Goal: Task Accomplishment & Management: Manage account settings

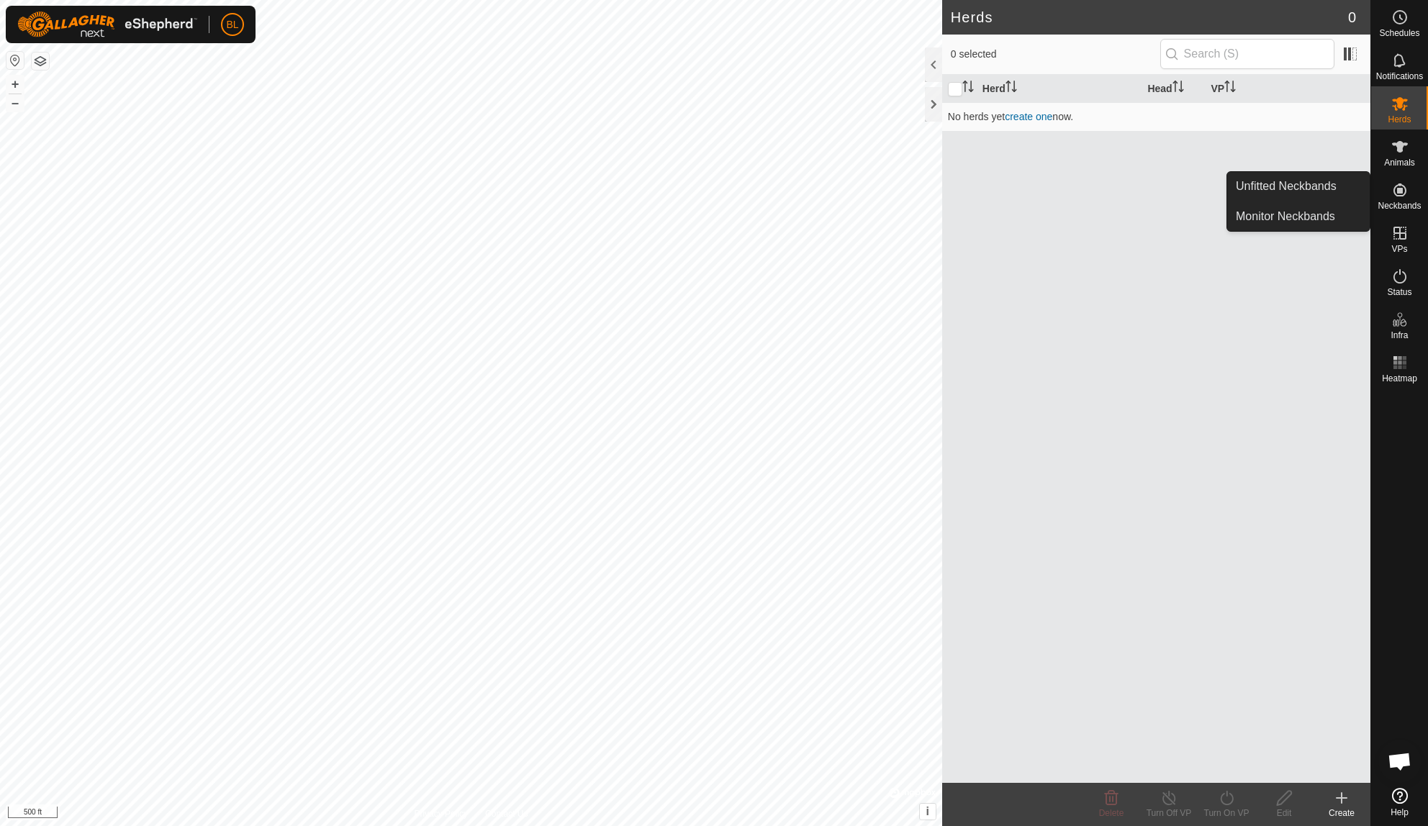
click at [1401, 194] on icon at bounding box center [1399, 189] width 17 height 17
click at [1337, 192] on link "Unfitted Neckbands" at bounding box center [1298, 186] width 143 height 29
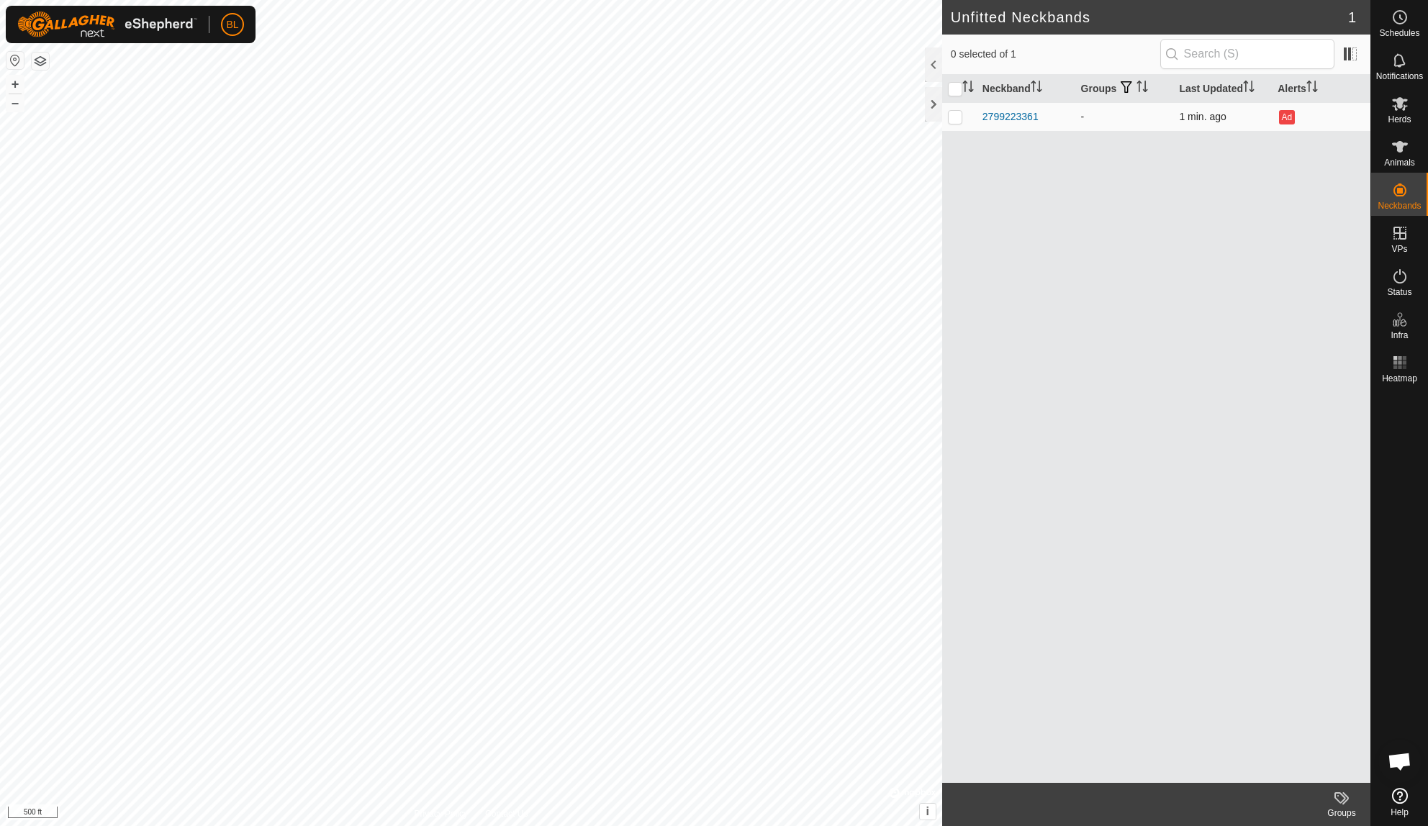
click at [952, 119] on p-checkbox at bounding box center [955, 117] width 14 height 12
checkbox input "true"
click at [1404, 122] on span "Herds" at bounding box center [1399, 119] width 23 height 9
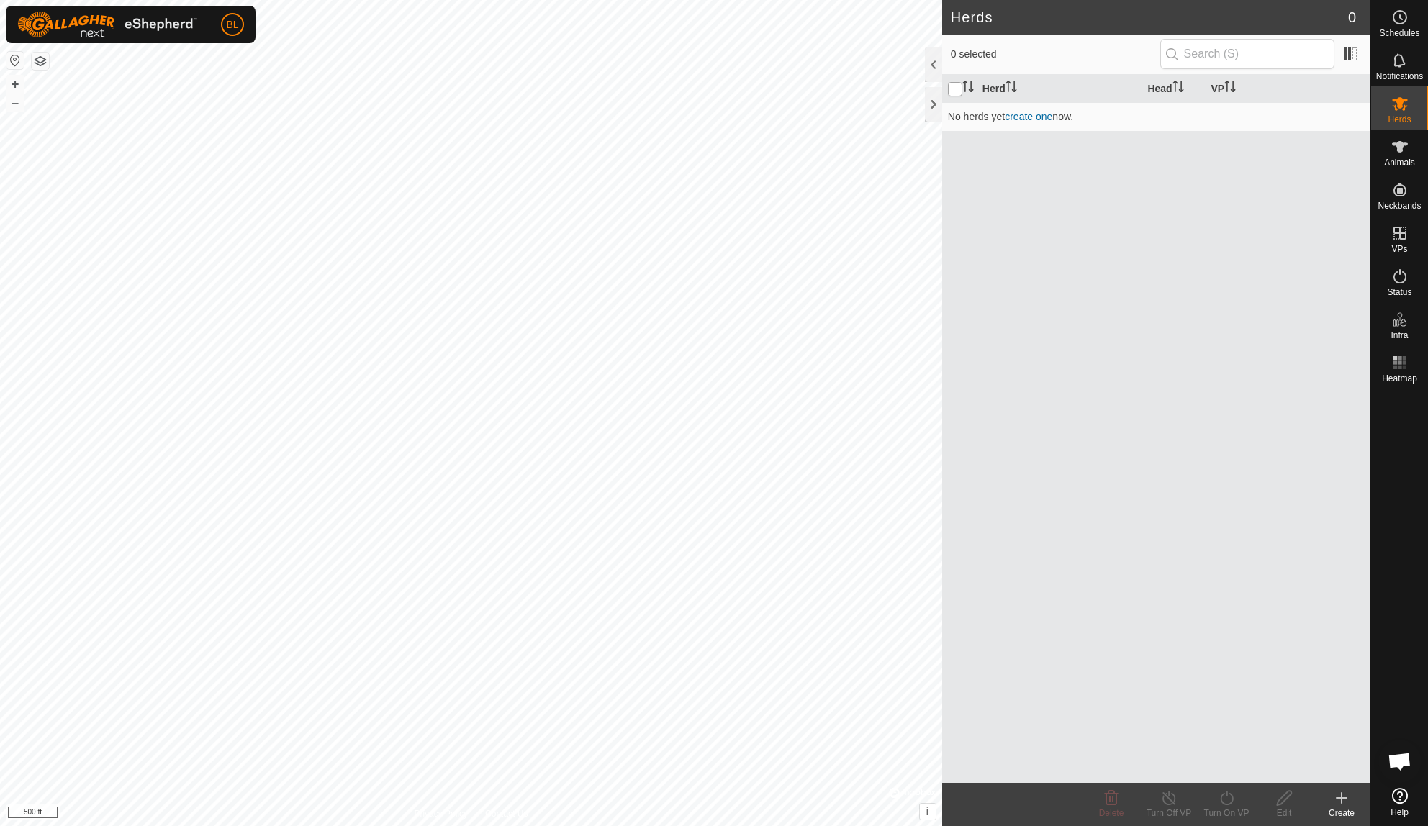
click at [952, 91] on input "checkbox" at bounding box center [955, 89] width 14 height 14
checkbox input "true"
click at [1037, 120] on link "create one" at bounding box center [1029, 117] width 48 height 12
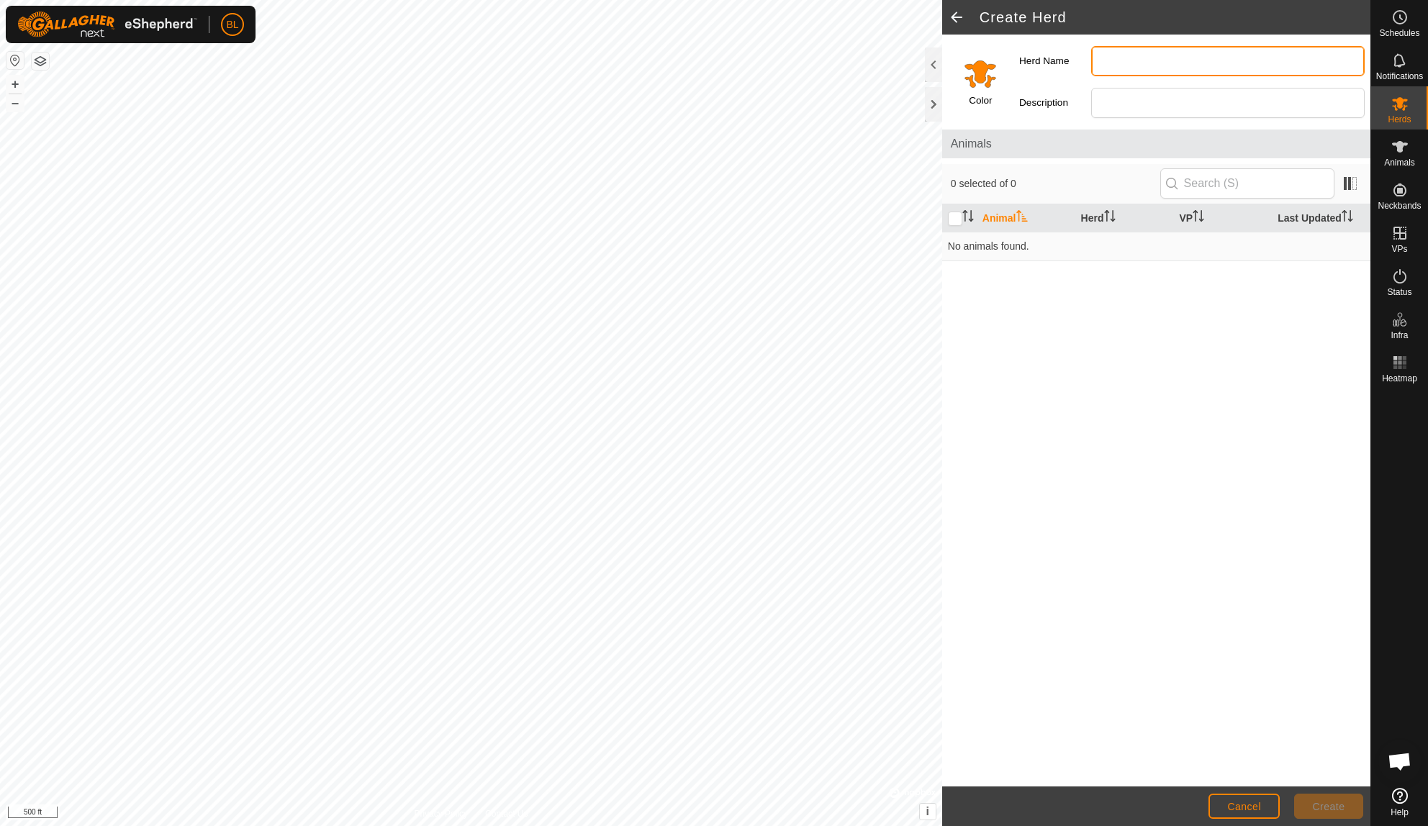
click at [1159, 53] on input "Herd Name" at bounding box center [1228, 61] width 274 height 30
type input "Cell Test"
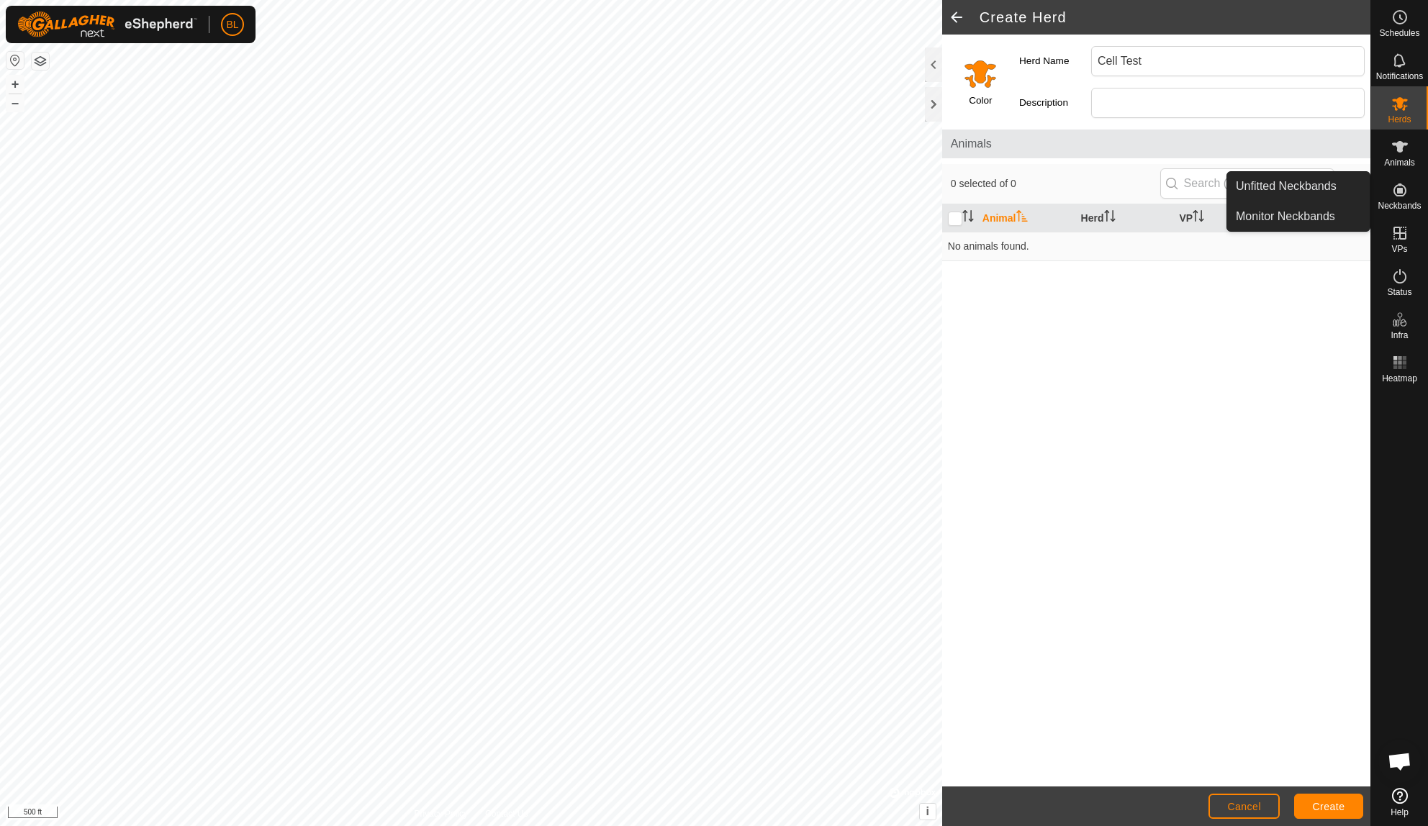
click at [1397, 193] on icon at bounding box center [1399, 189] width 17 height 17
click at [1338, 198] on link "Unfitted Neckbands" at bounding box center [1298, 186] width 143 height 29
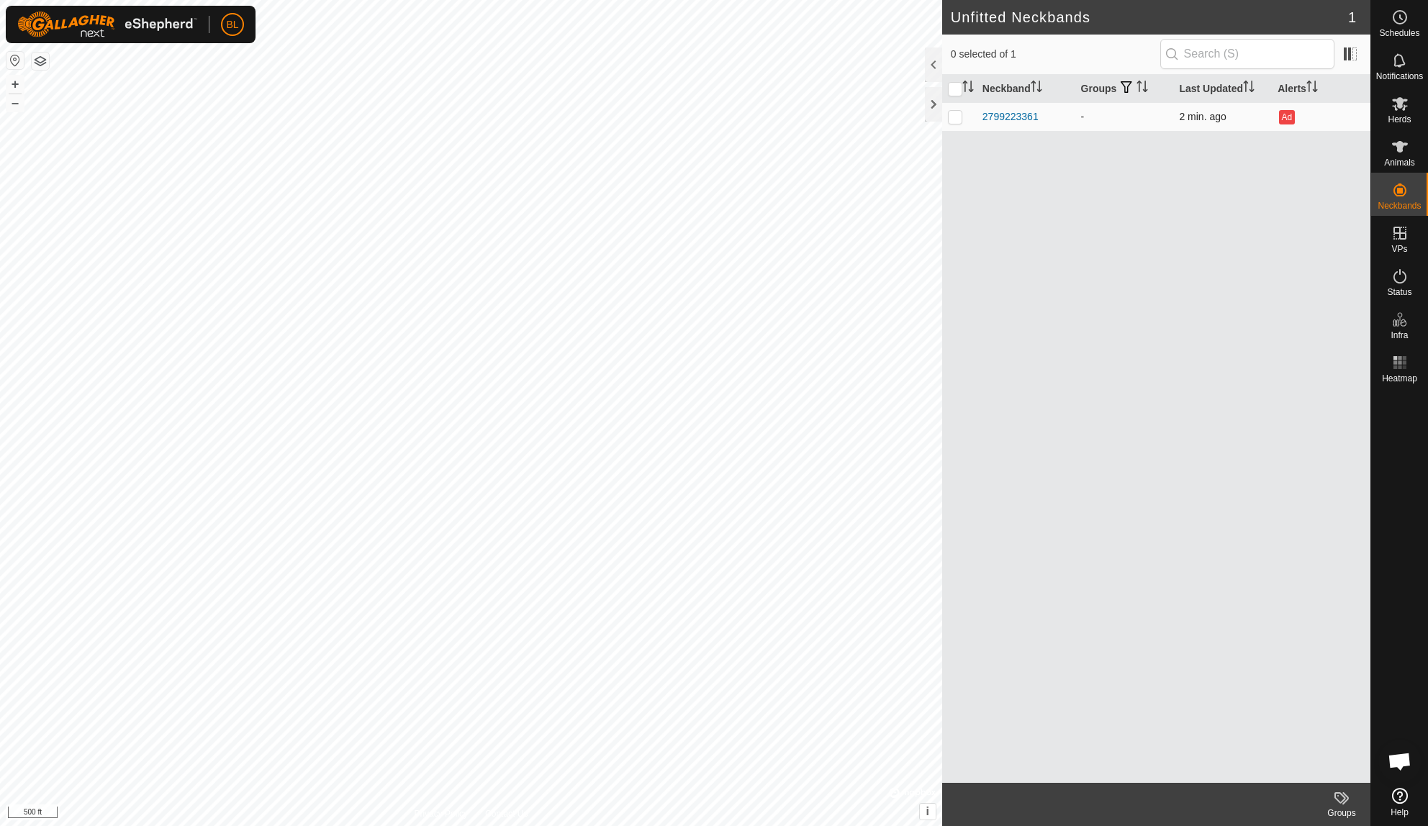
click at [949, 117] on p-checkbox at bounding box center [955, 117] width 14 height 12
checkbox input "true"
click at [1158, 118] on td "-" at bounding box center [1124, 116] width 99 height 29
click at [1407, 149] on icon at bounding box center [1399, 146] width 17 height 17
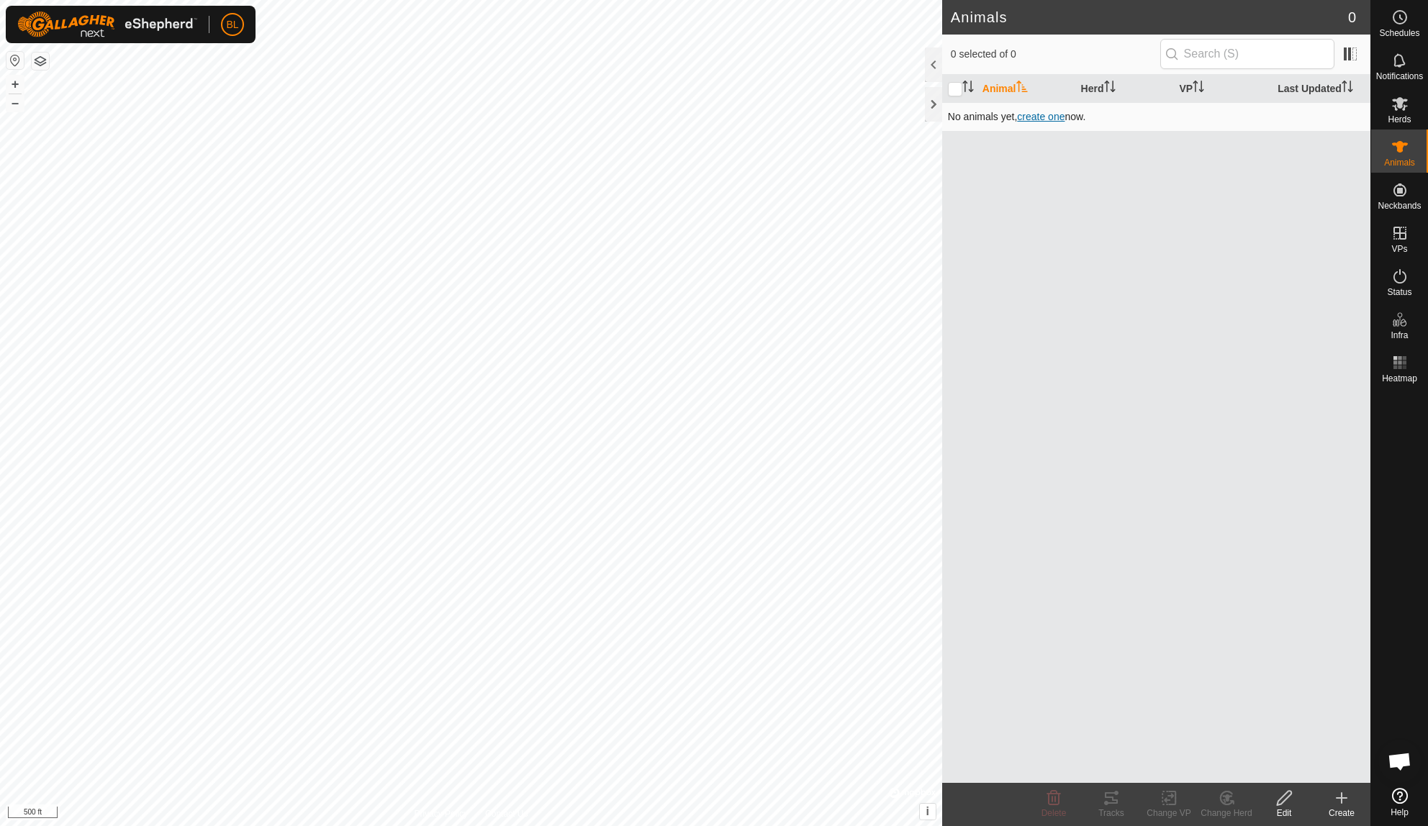
click at [1045, 114] on span "create one" at bounding box center [1041, 117] width 48 height 12
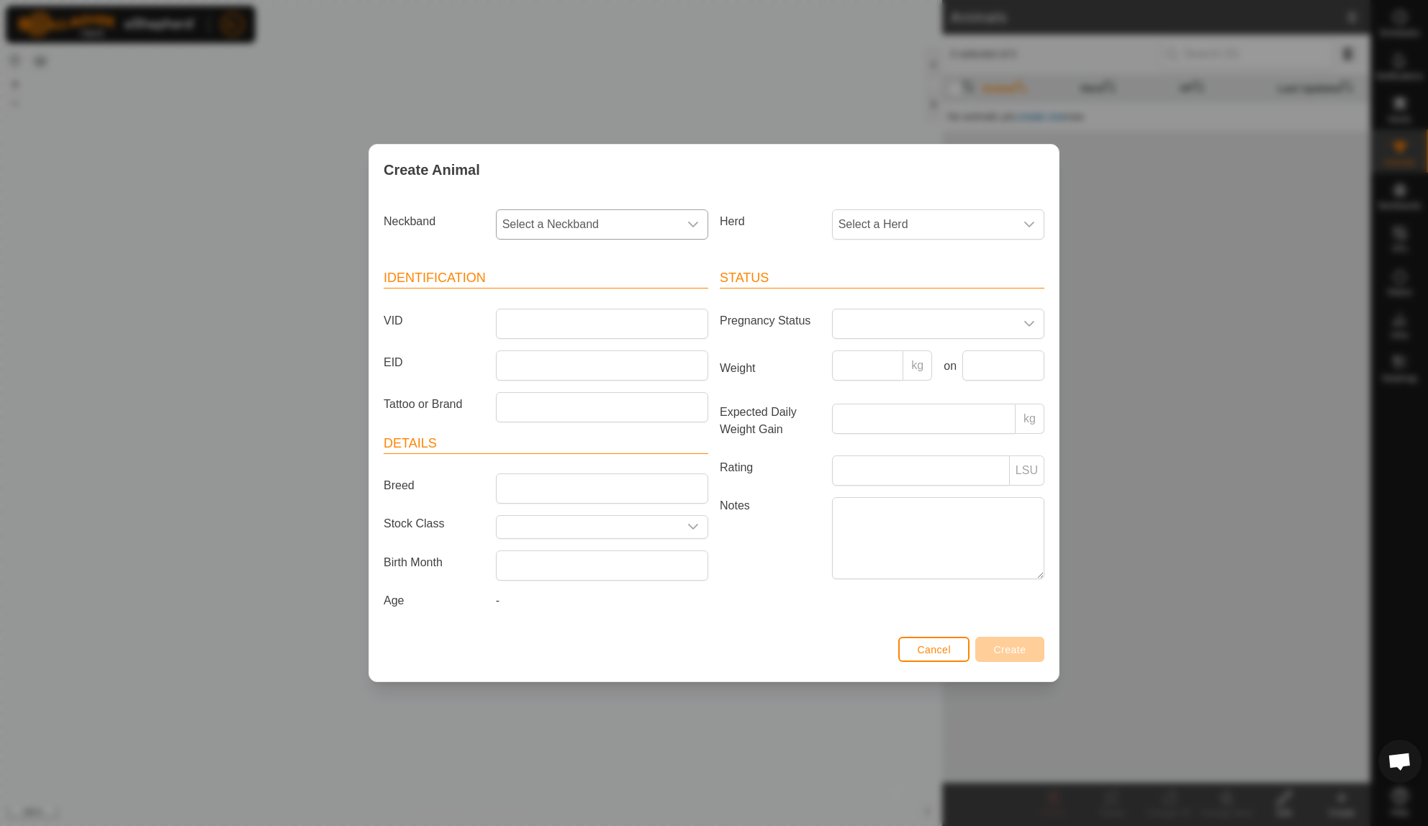
click at [676, 231] on span "Select a Neckband" at bounding box center [588, 224] width 182 height 29
click at [623, 341] on li "2799223361" at bounding box center [602, 329] width 211 height 29
click at [921, 233] on span "Select a Herd" at bounding box center [924, 224] width 182 height 29
click at [920, 266] on input "Test Herd" at bounding box center [939, 263] width 194 height 30
type input "Test Herd"
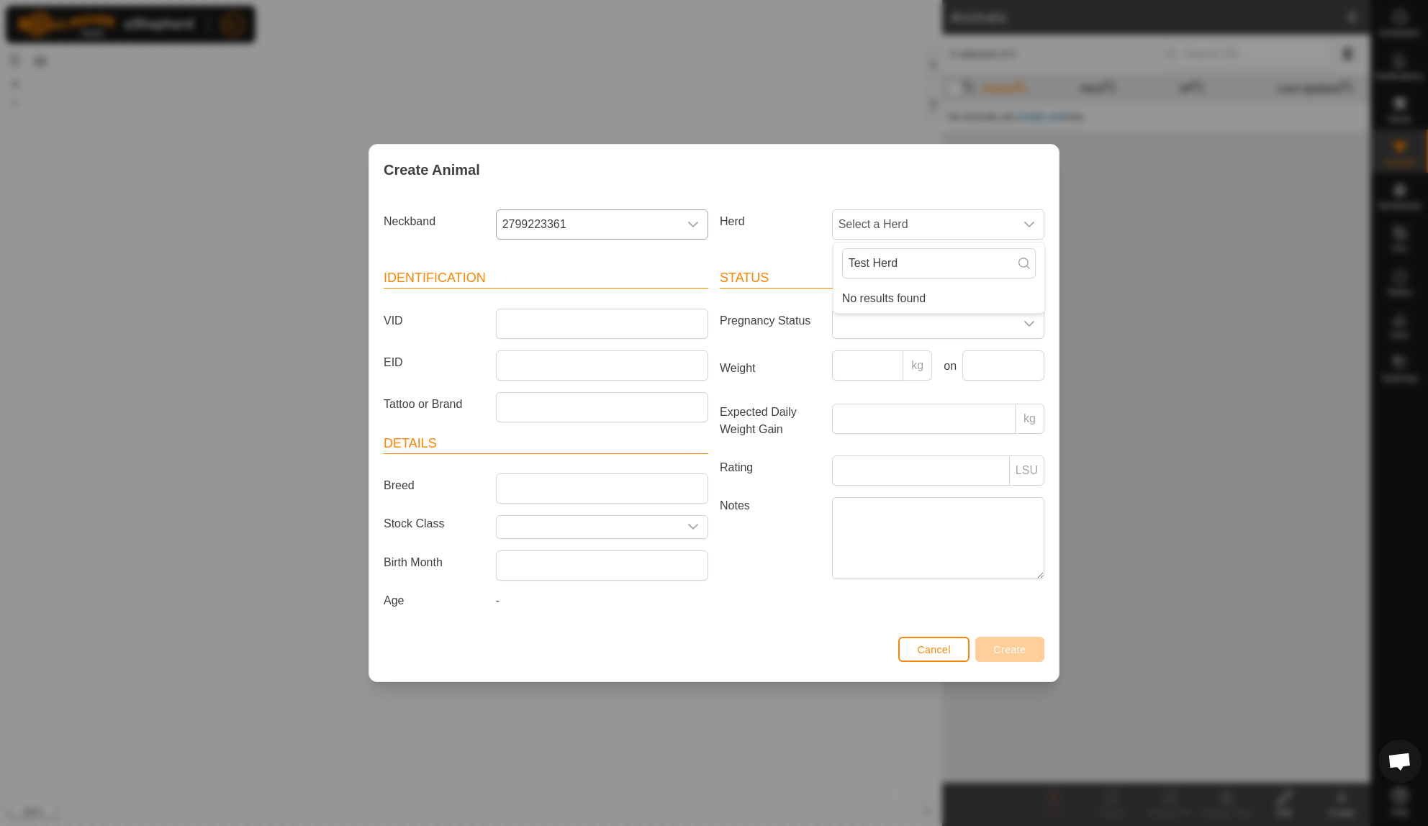
click at [798, 237] on div "Herd Select a Herd Test Herd No results found" at bounding box center [882, 224] width 336 height 30
click at [615, 317] on input "VID" at bounding box center [602, 324] width 212 height 30
type input "Test"
click at [740, 643] on div "Cancel Create" at bounding box center [714, 657] width 690 height 49
click at [987, 654] on button "Create" at bounding box center [1009, 649] width 69 height 25
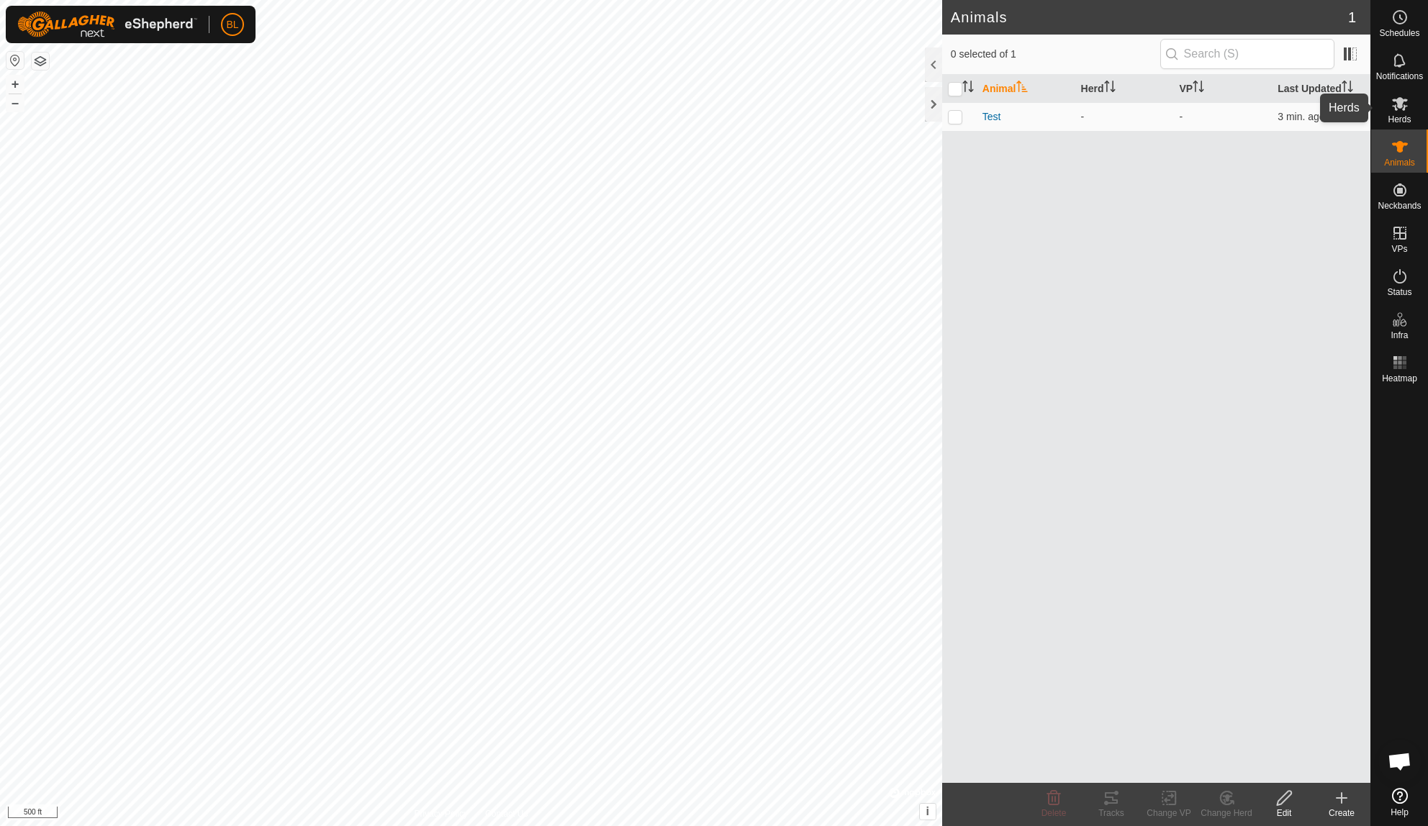
click at [1412, 112] on es-mob-svg-icon at bounding box center [1400, 103] width 26 height 23
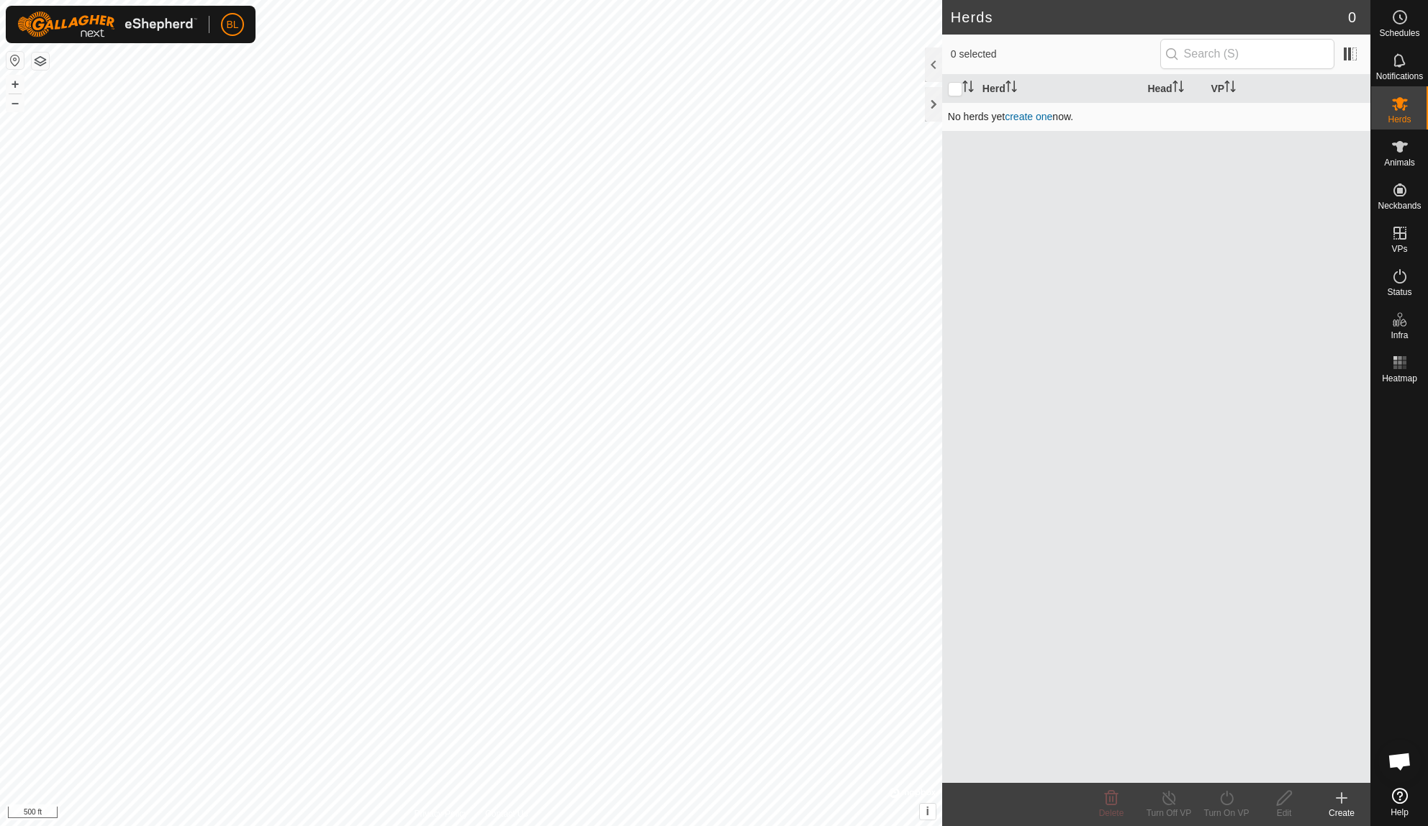
click at [1047, 116] on link "create one" at bounding box center [1029, 117] width 48 height 12
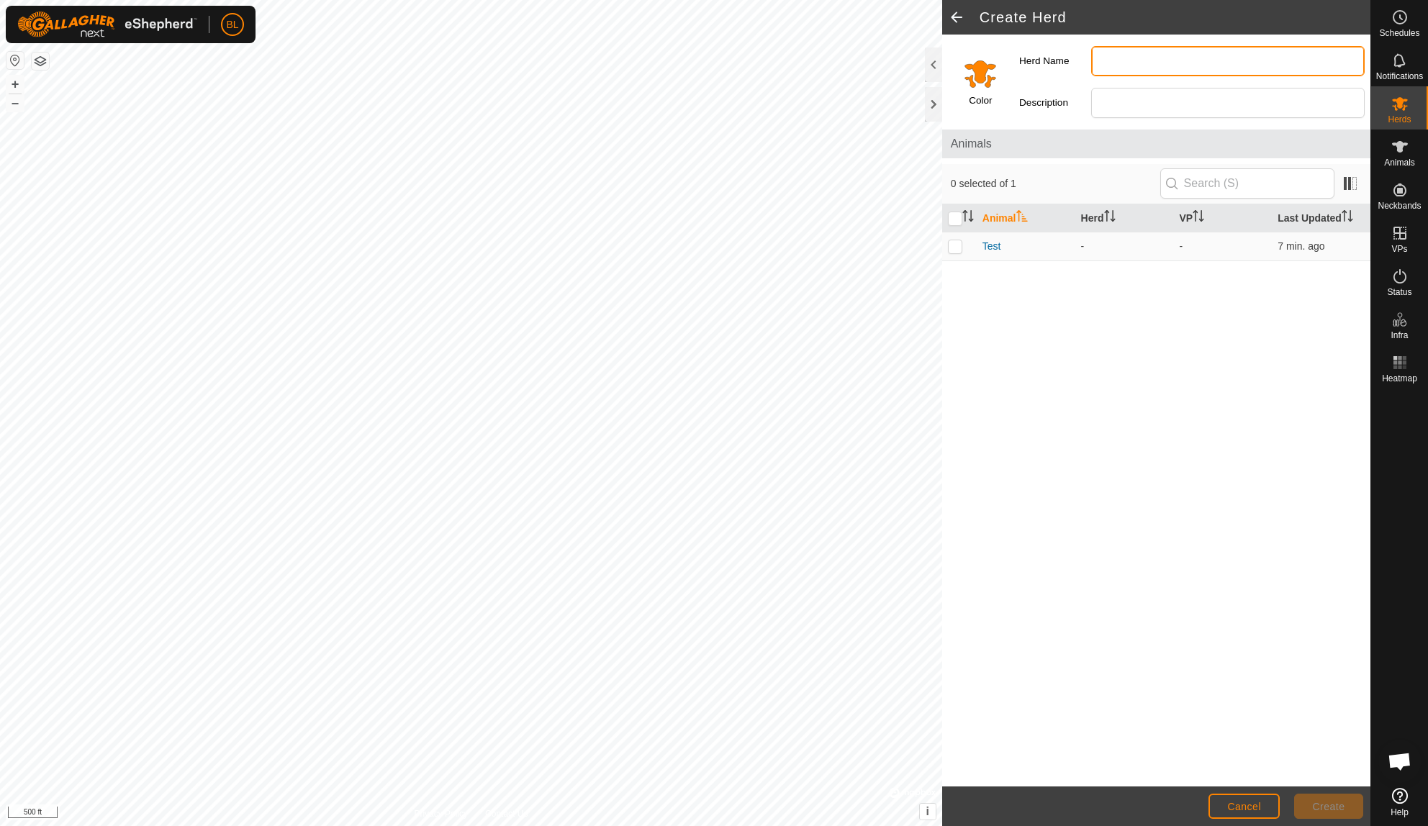
click at [1141, 60] on input "Herd Name" at bounding box center [1228, 61] width 274 height 30
type input "Cell Test"
click at [956, 243] on p-checkbox at bounding box center [955, 246] width 14 height 12
checkbox input "true"
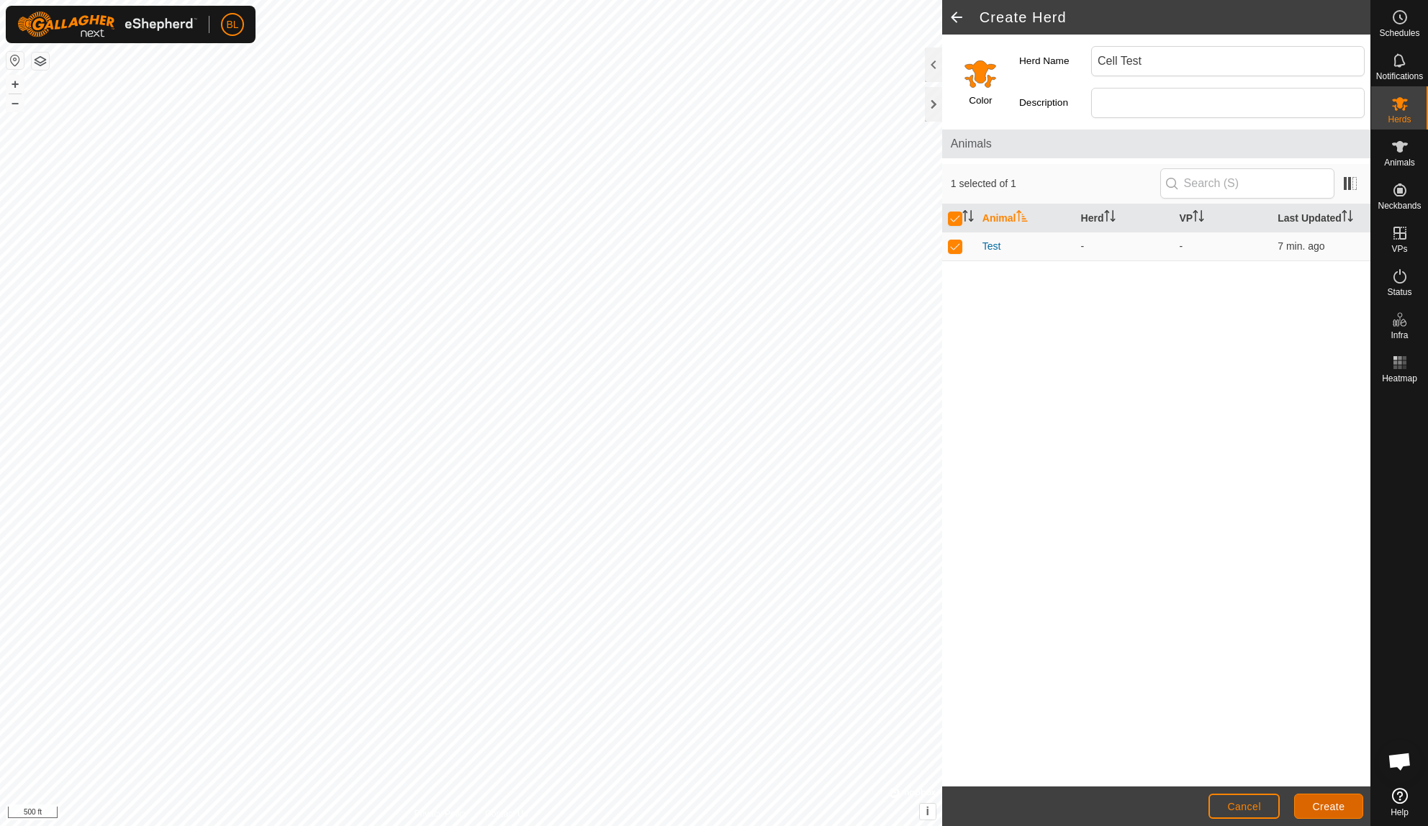
click at [1319, 807] on span "Create" at bounding box center [1329, 807] width 32 height 12
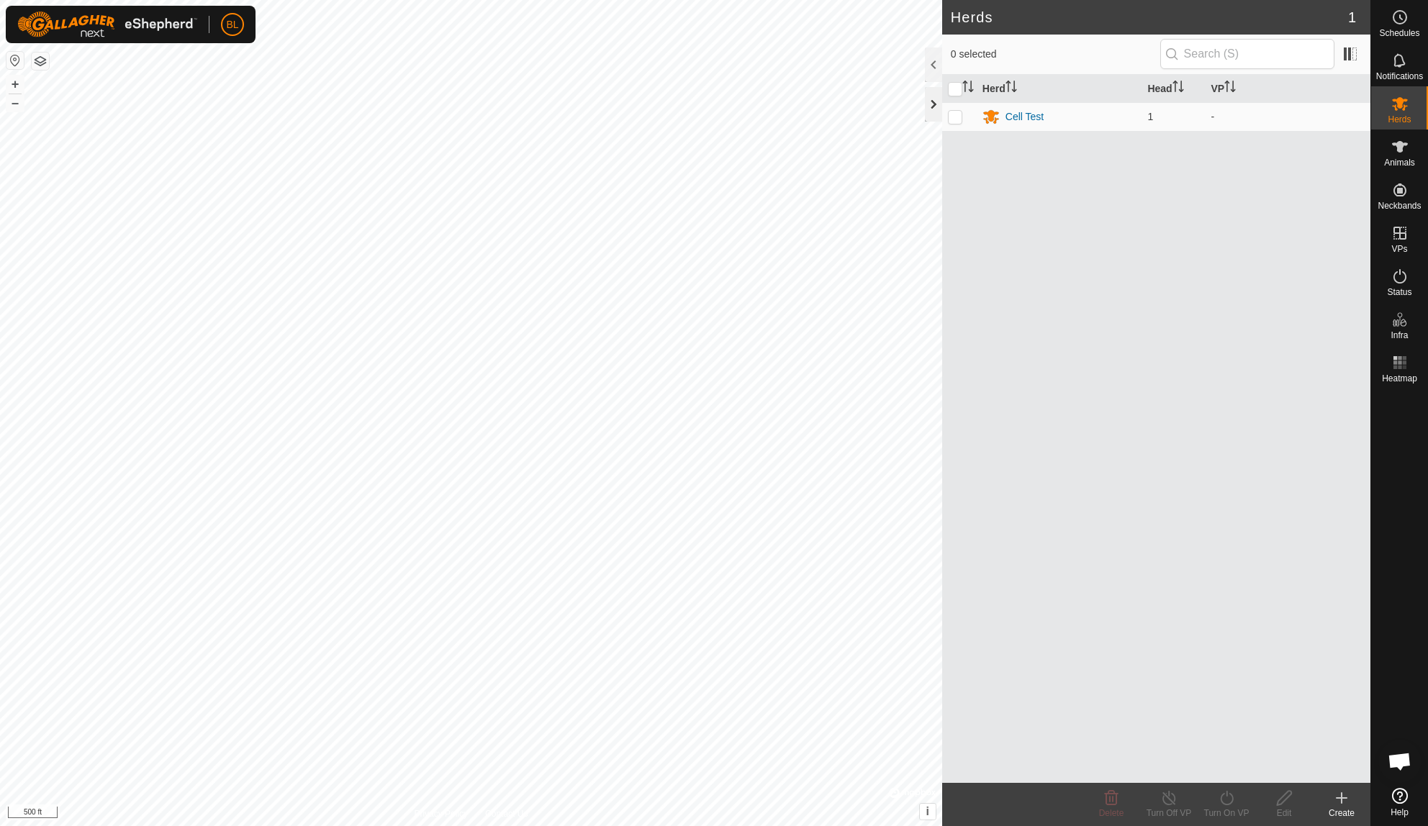
click at [934, 105] on div at bounding box center [933, 104] width 17 height 35
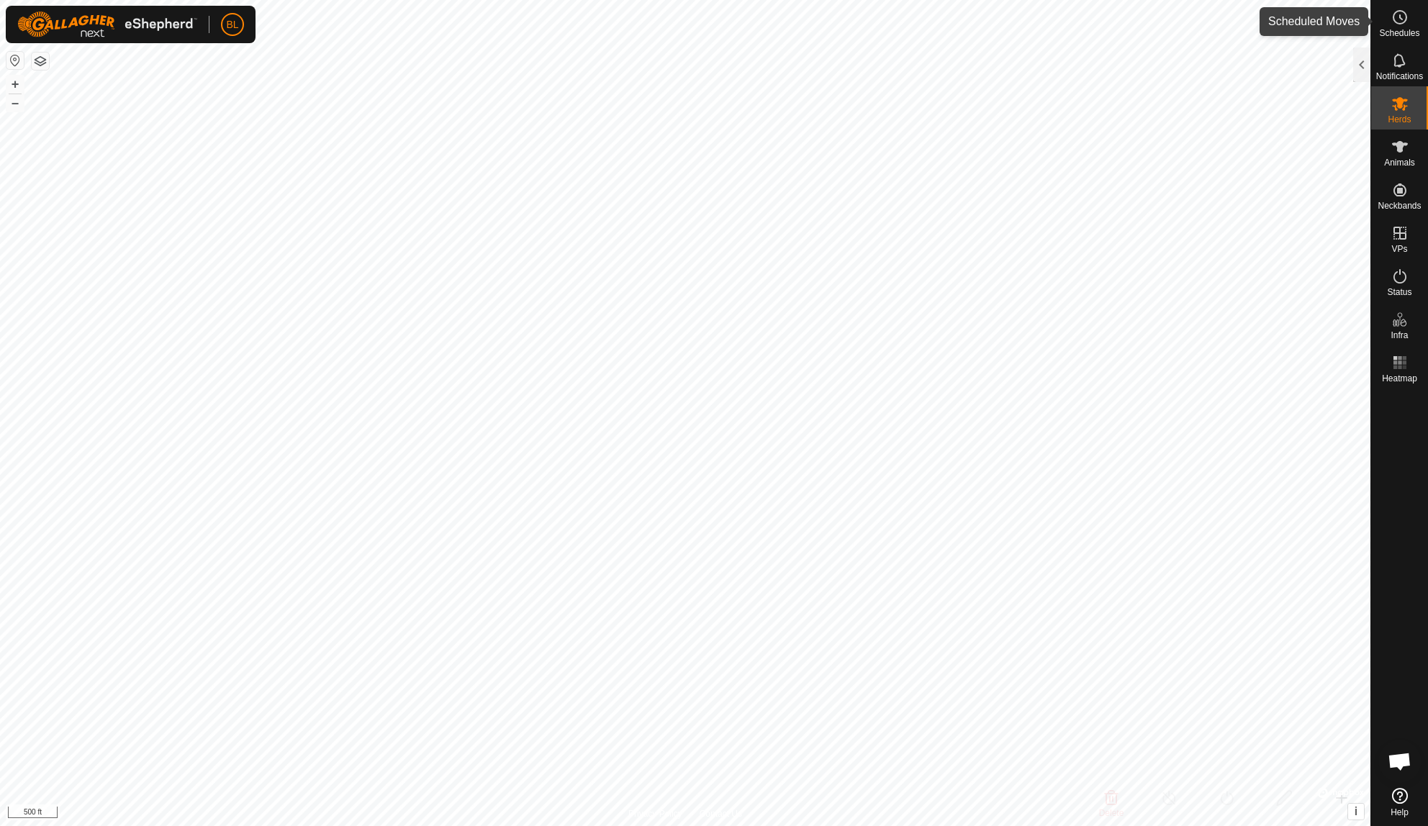
click at [1408, 31] on span "Schedules" at bounding box center [1399, 33] width 40 height 9
click at [1356, 60] on div at bounding box center [1361, 65] width 17 height 35
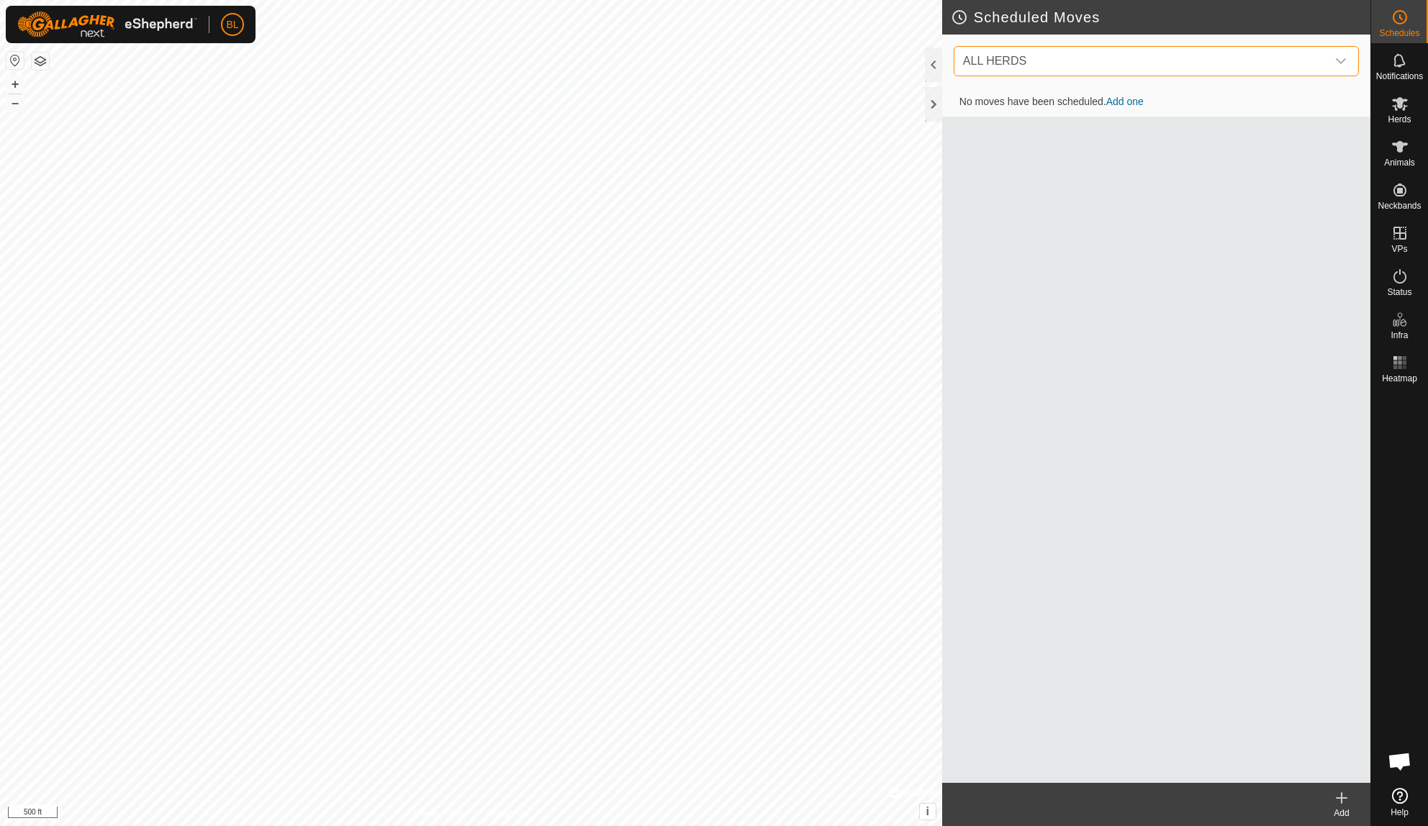
click at [1187, 61] on span "ALL HERDS" at bounding box center [1141, 61] width 369 height 29
click at [1124, 140] on li "Cell Test (1) 0 move" at bounding box center [1157, 136] width 404 height 30
click at [1133, 103] on link "Add one" at bounding box center [1124, 102] width 37 height 12
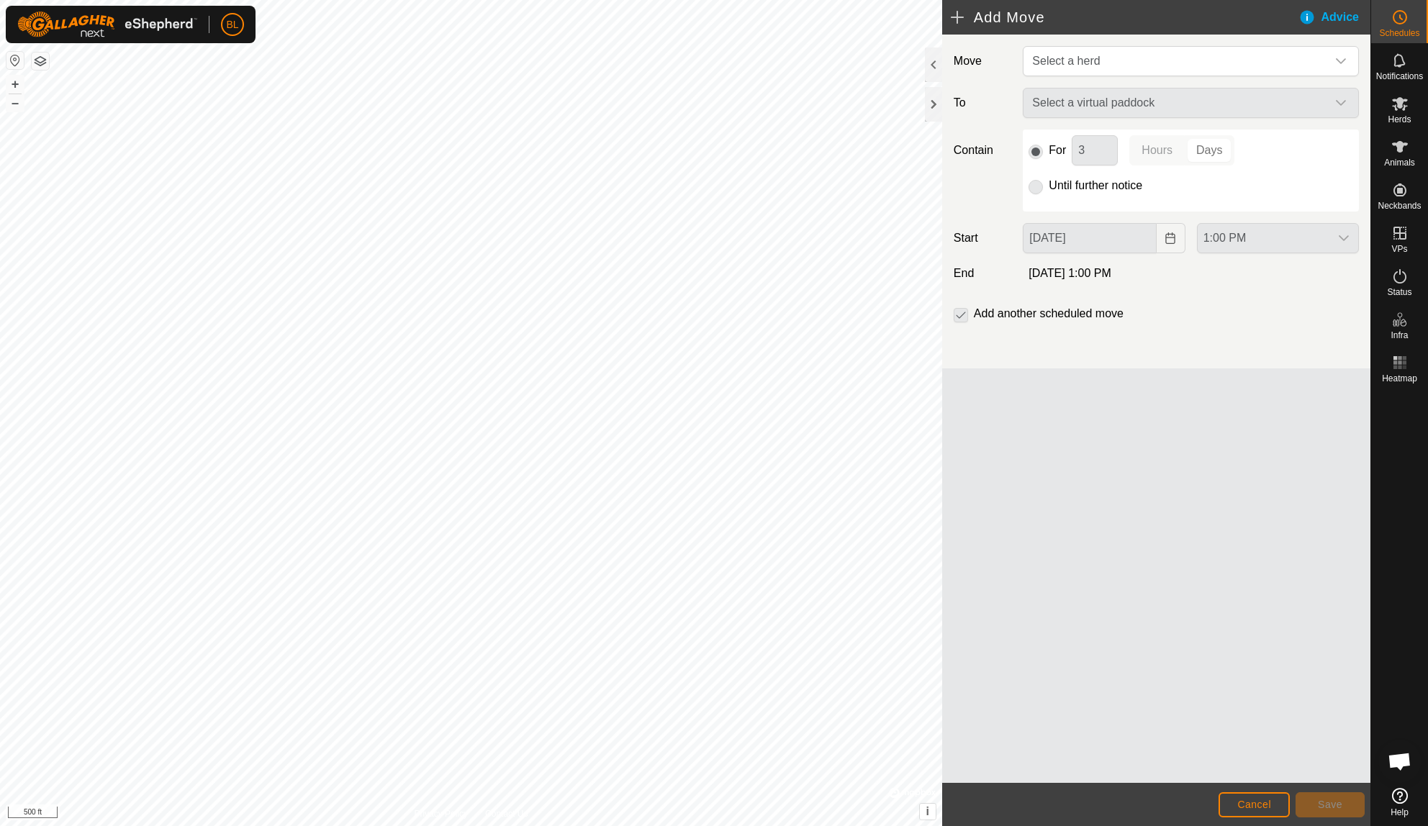
click at [1133, 103] on div "Select a virtual paddock" at bounding box center [1191, 103] width 348 height 30
click at [1289, 58] on span "Select a herd" at bounding box center [1177, 61] width 300 height 29
click at [1258, 134] on li "Cell Test (1)" at bounding box center [1191, 136] width 335 height 30
click at [1289, 114] on span "Select a virtual paddock" at bounding box center [1177, 103] width 300 height 29
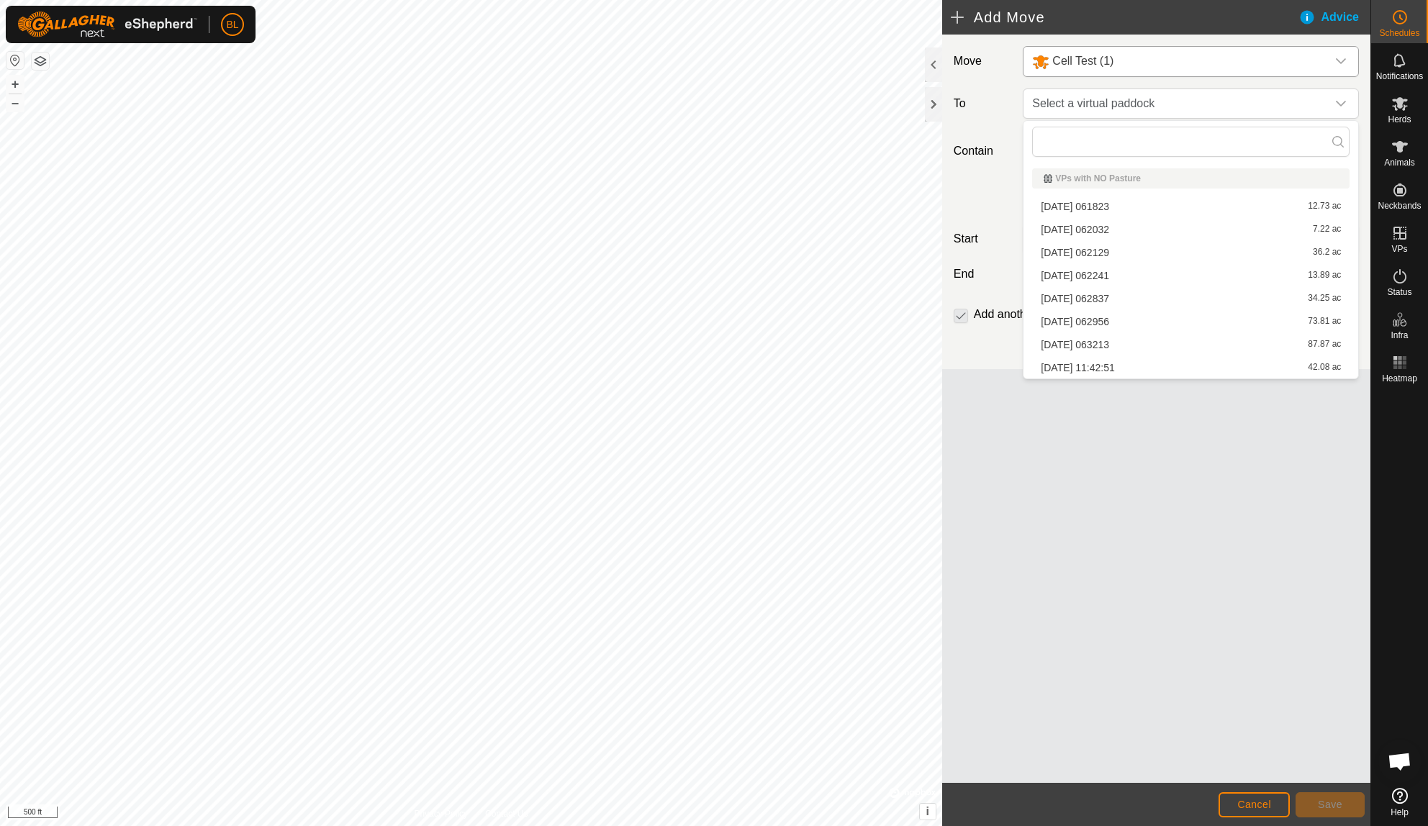
click at [1224, 276] on li "[DATE] 062241 13.89 ac" at bounding box center [1190, 276] width 317 height 22
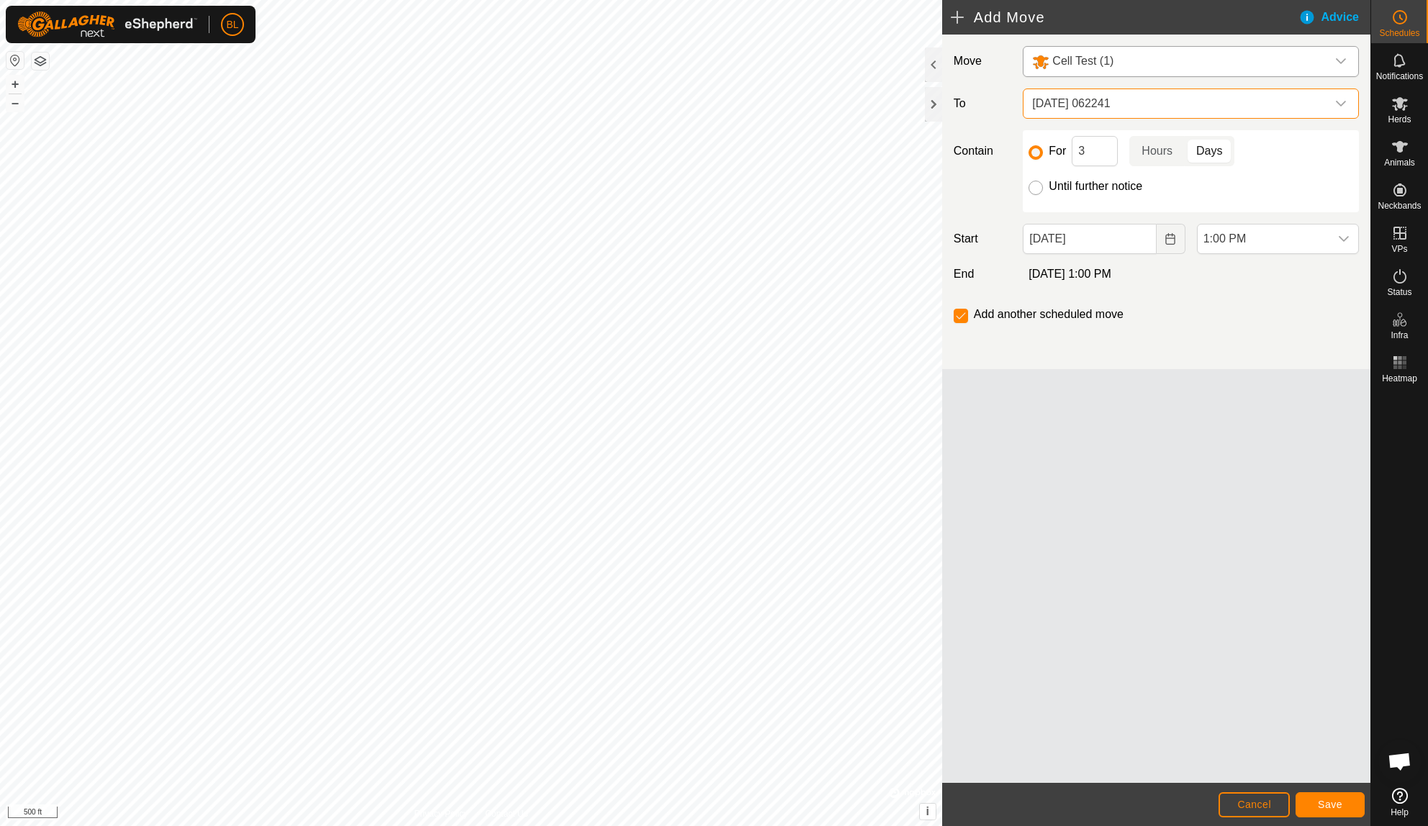
click at [1037, 187] on input "Until further notice" at bounding box center [1036, 188] width 14 height 14
radio input "true"
checkbox input "false"
click at [1307, 800] on button "Save" at bounding box center [1330, 805] width 69 height 25
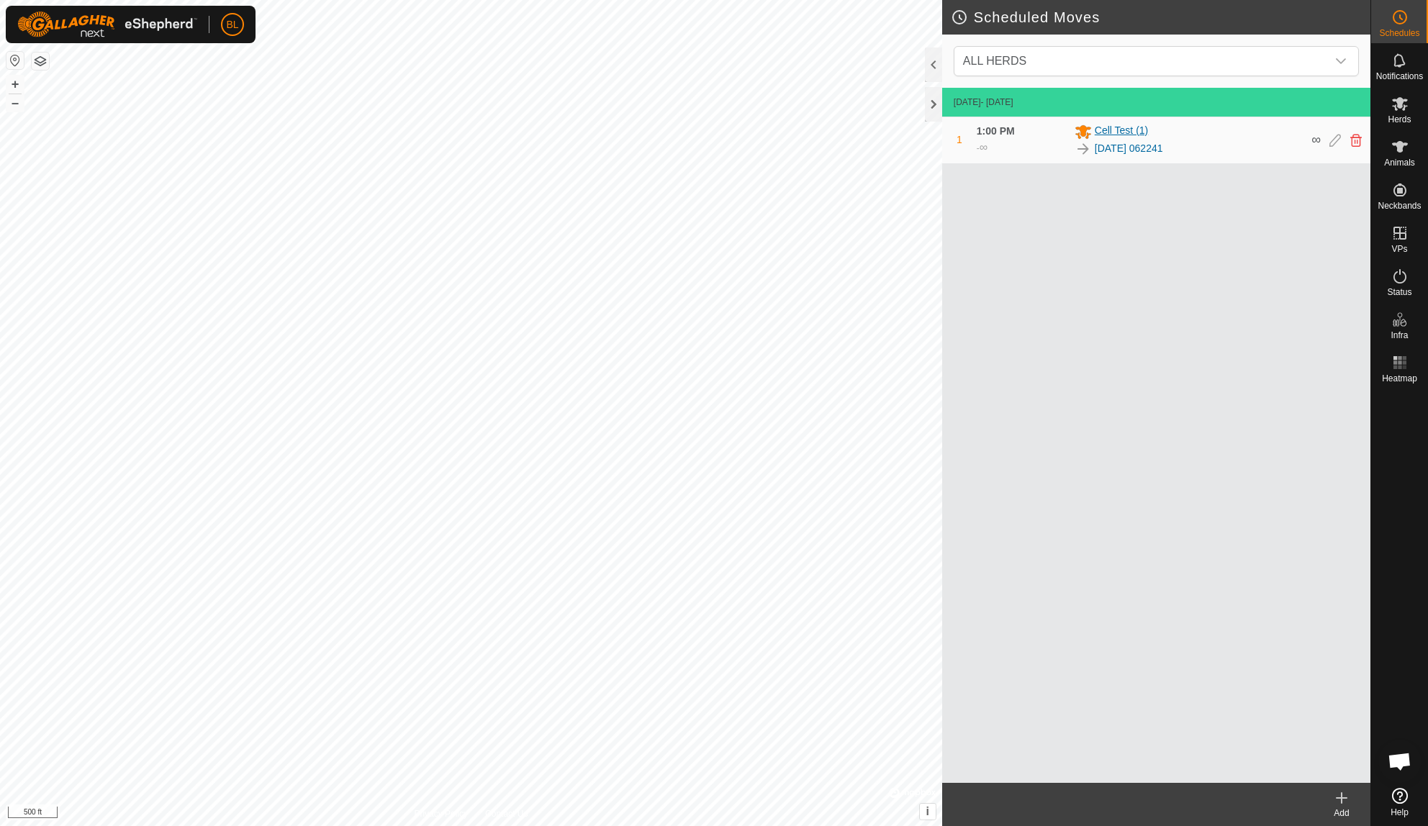
click at [1240, 135] on div "Cell Test (1)" at bounding box center [1189, 131] width 229 height 17
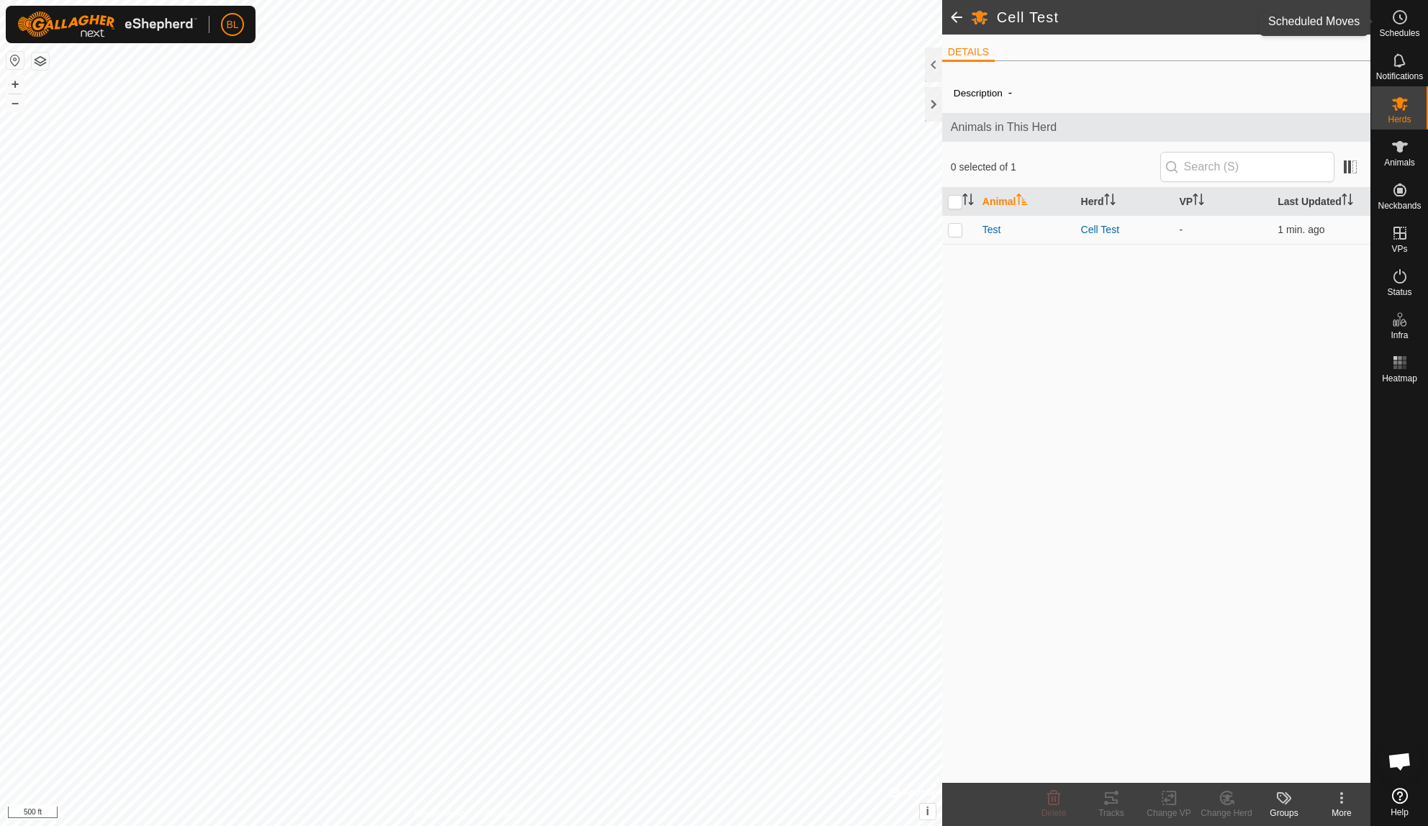
click at [1402, 23] on circle at bounding box center [1400, 17] width 13 height 13
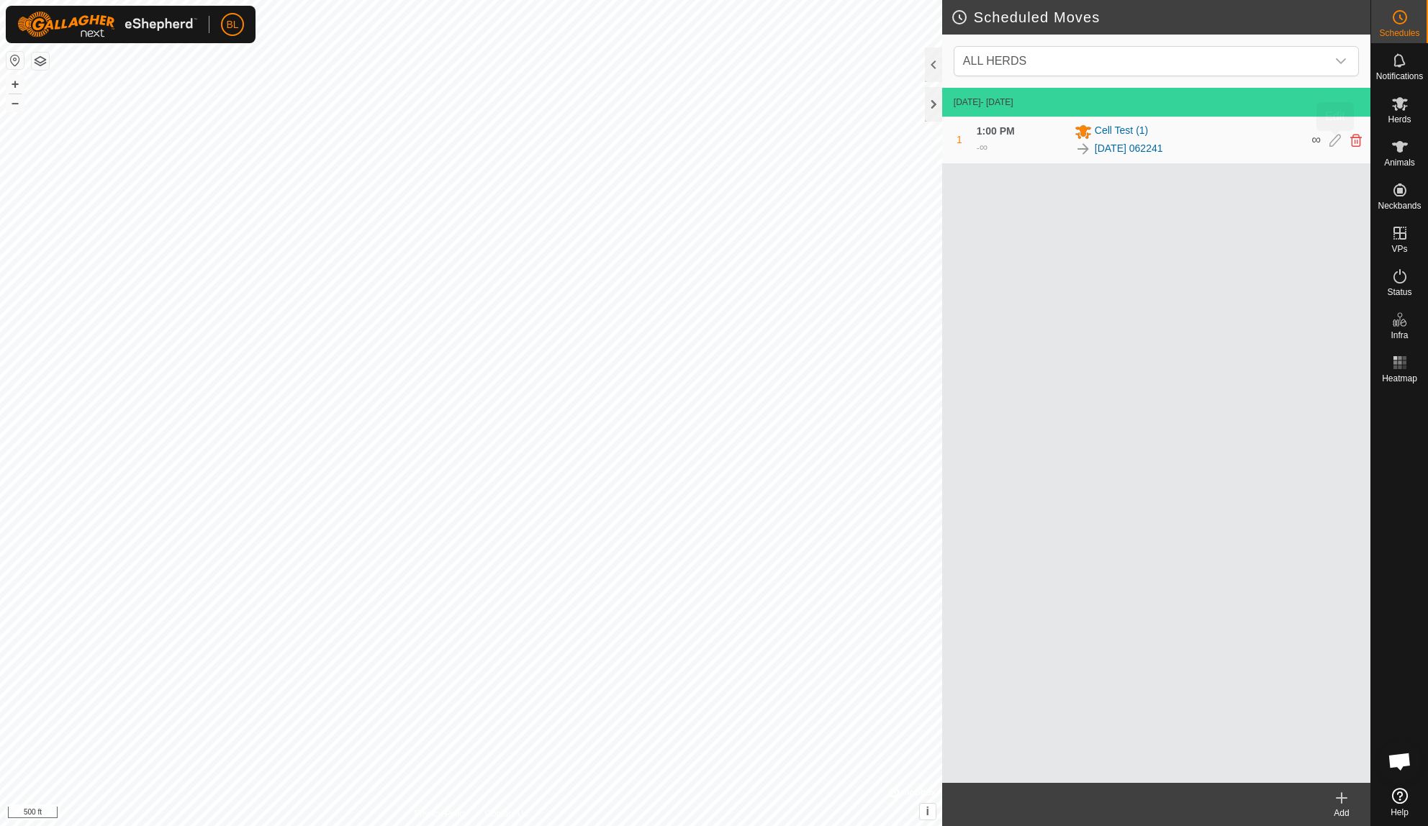
click at [1335, 141] on icon at bounding box center [1336, 140] width 12 height 13
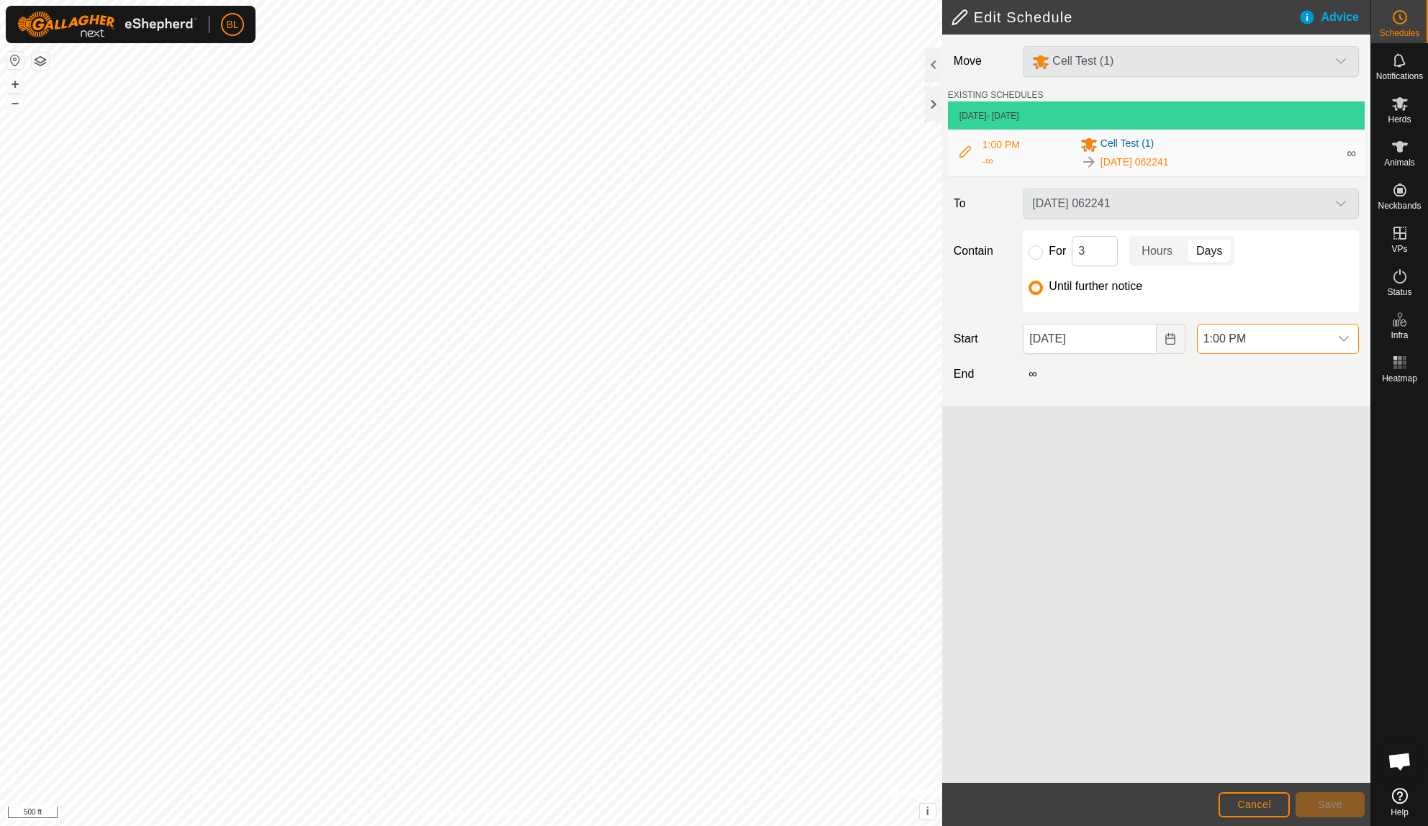
click at [1270, 346] on span "1:00 PM" at bounding box center [1264, 339] width 132 height 29
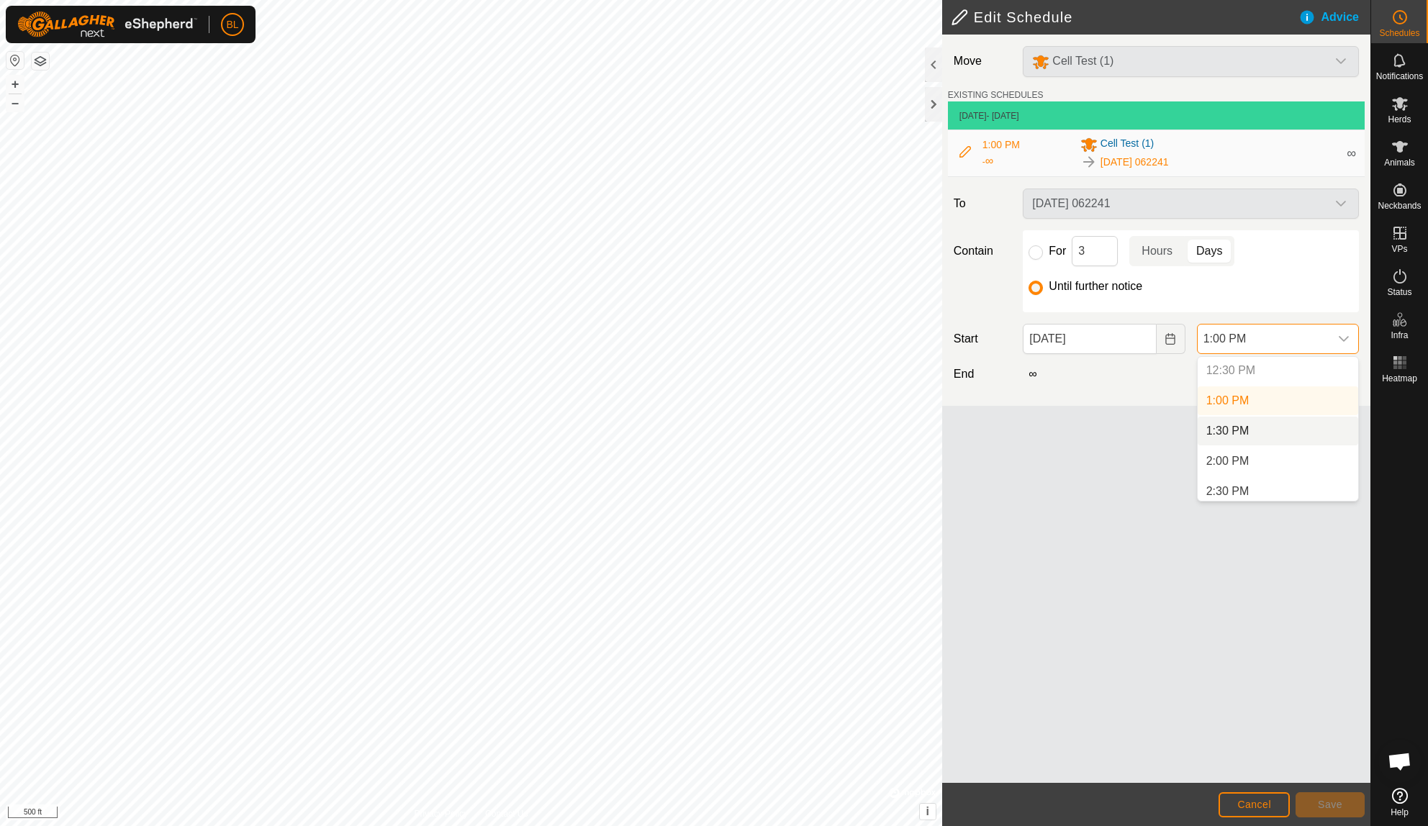
scroll to position [770, 0]
click at [1240, 411] on li "1:30 PM" at bounding box center [1278, 417] width 161 height 29
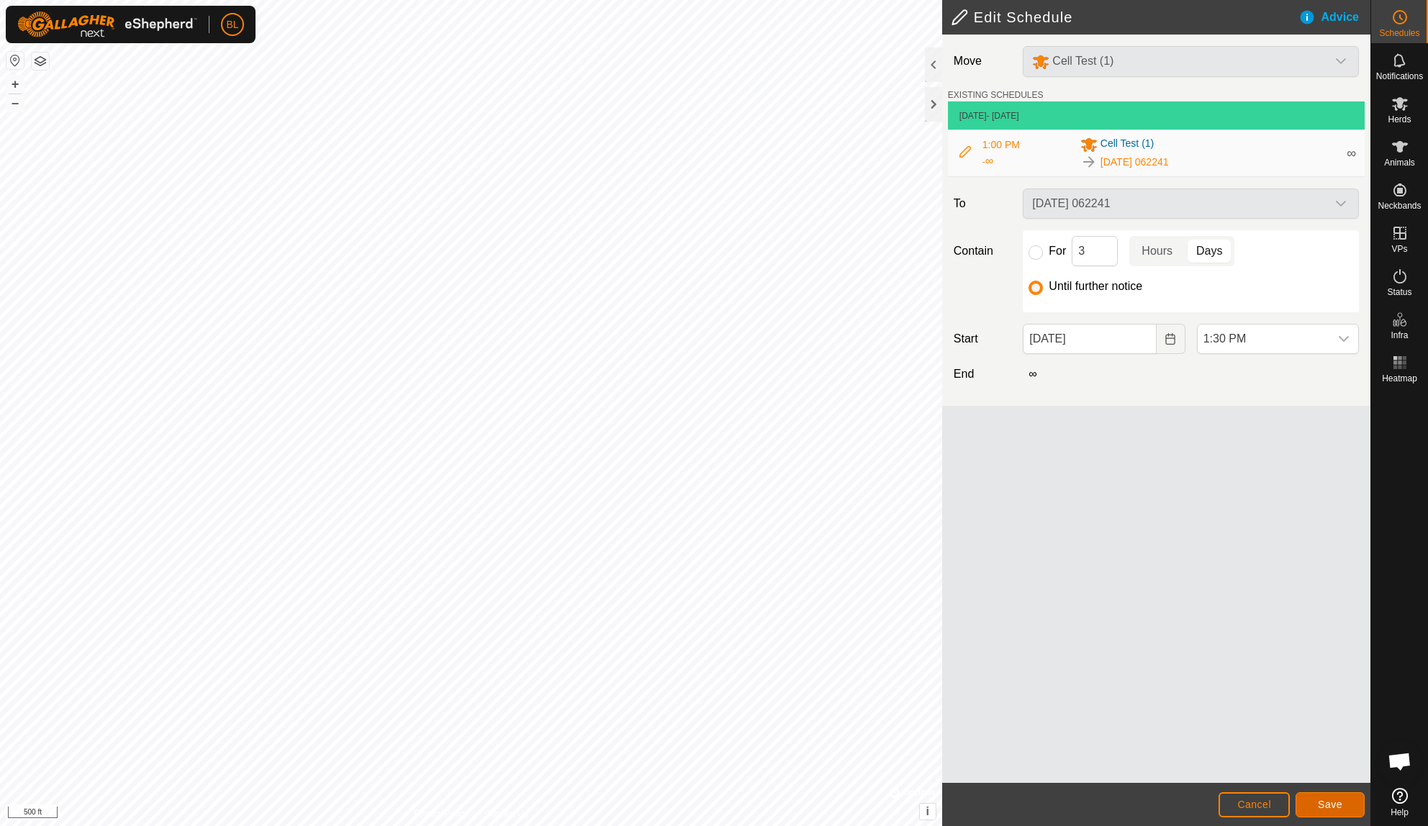
click at [1313, 808] on button "Save" at bounding box center [1330, 805] width 69 height 25
